Goal: Transaction & Acquisition: Subscribe to service/newsletter

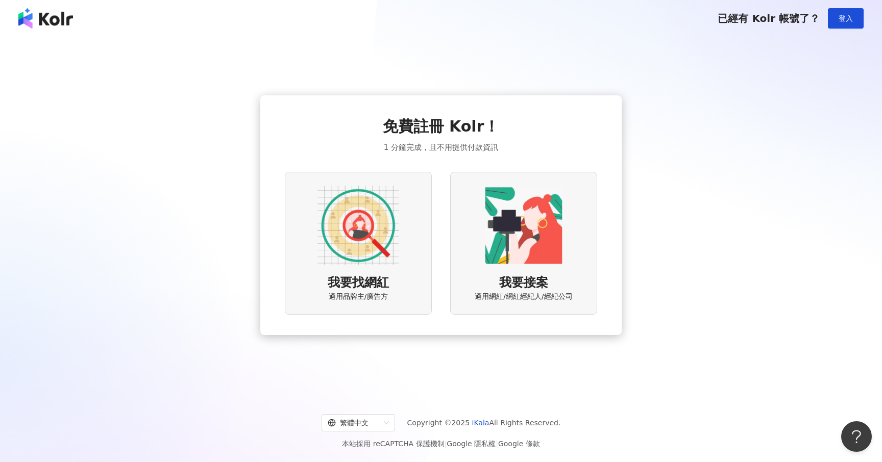
click at [358, 217] on img at bounding box center [358, 226] width 82 height 82
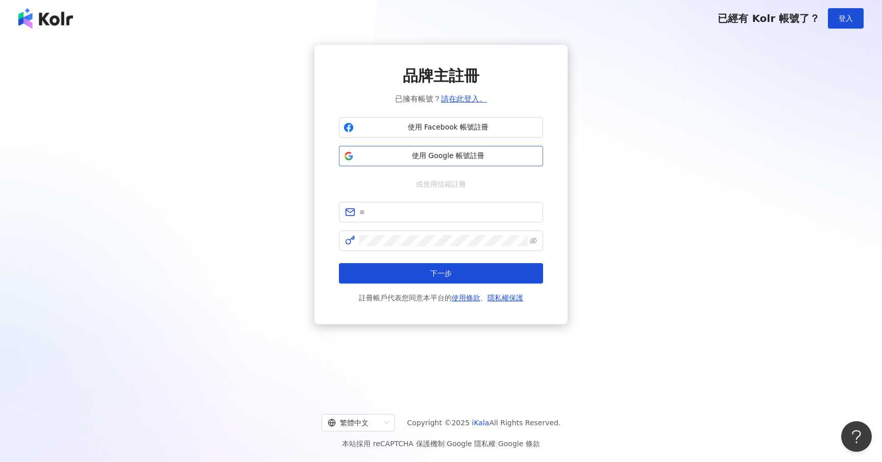
click at [454, 156] on span "使用 Google 帳號註冊" at bounding box center [448, 156] width 181 height 10
click at [450, 160] on span "使用 Google 帳號註冊" at bounding box center [448, 156] width 181 height 10
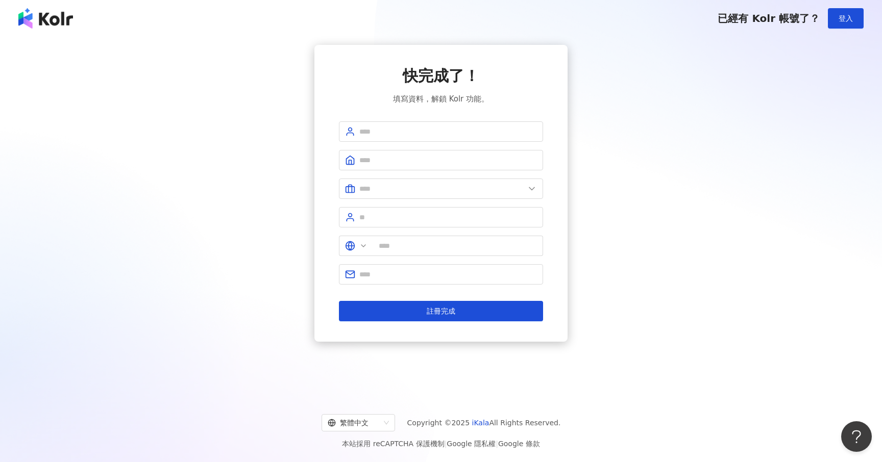
type input "**"
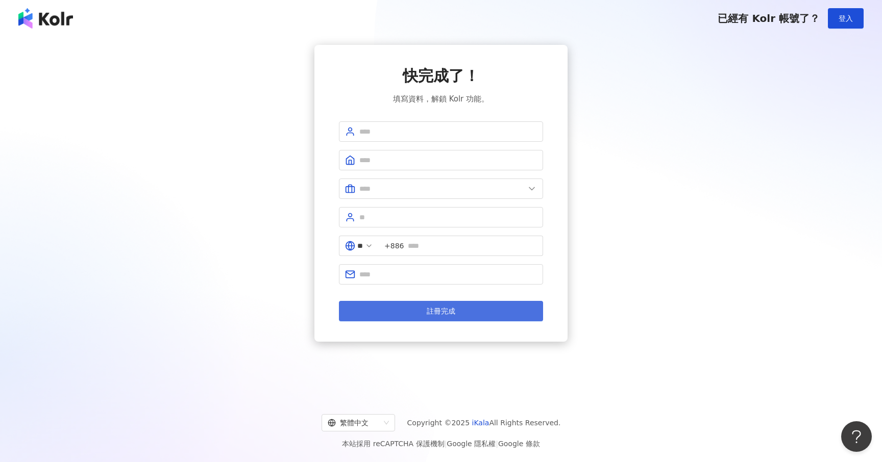
click at [427, 312] on button "註冊完成" at bounding box center [441, 311] width 204 height 20
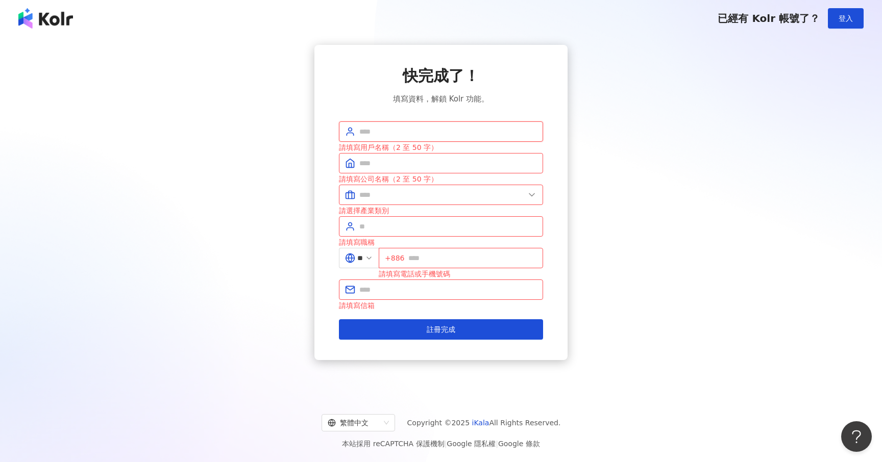
click at [422, 135] on input "text" at bounding box center [448, 131] width 178 height 11
click at [416, 184] on div "請填寫公司名稱（2 至 50 字）" at bounding box center [441, 178] width 204 height 11
click at [691, 73] on div "快完成了！ 填寫資料，解鎖 Kolr 功能。 請填寫用戶名稱（2 至 50 字） 請填寫公司名稱（2 至 50 字） 請選擇產業類別 請填寫職稱 ** +88…" at bounding box center [440, 202] width 857 height 315
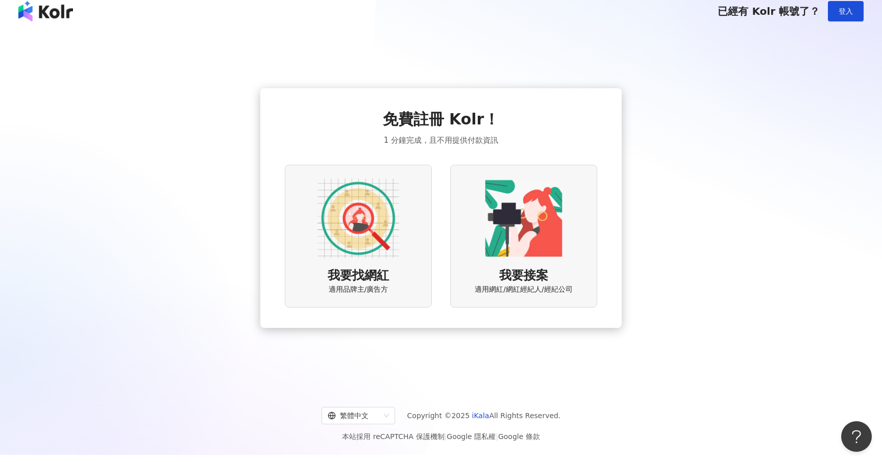
scroll to position [7, 0]
click at [534, 223] on img at bounding box center [524, 219] width 82 height 82
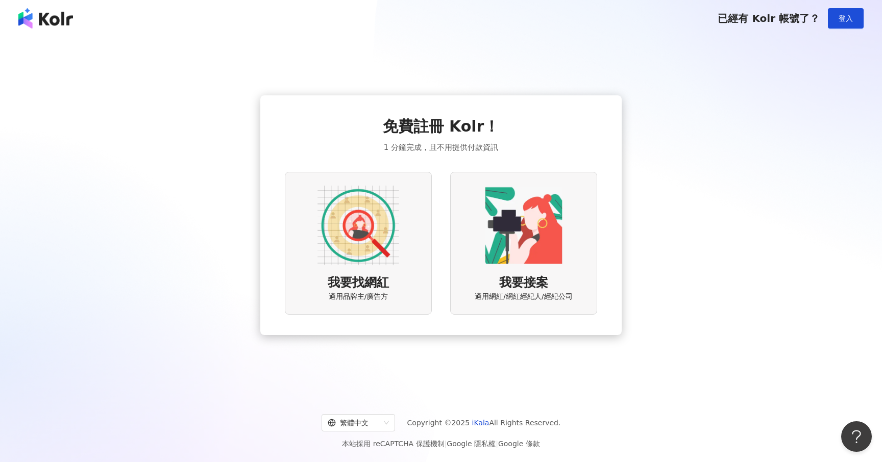
click at [45, 16] on img at bounding box center [45, 18] width 55 height 20
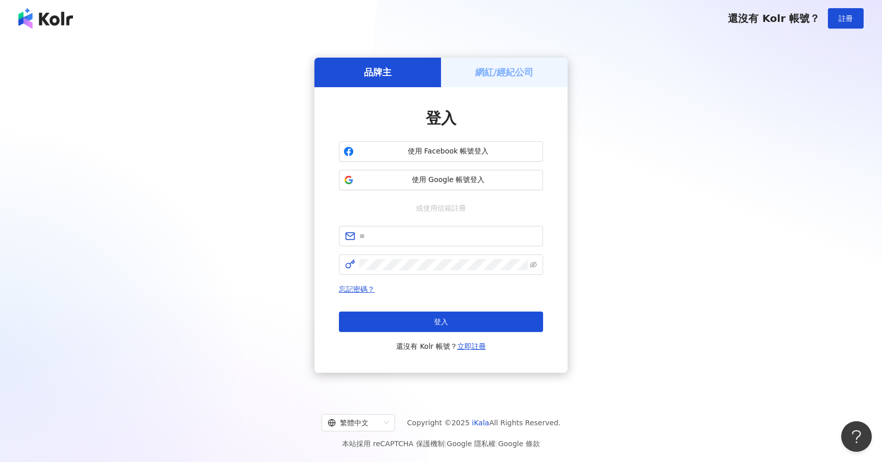
click at [61, 21] on img at bounding box center [45, 18] width 55 height 20
